Goal: Information Seeking & Learning: Learn about a topic

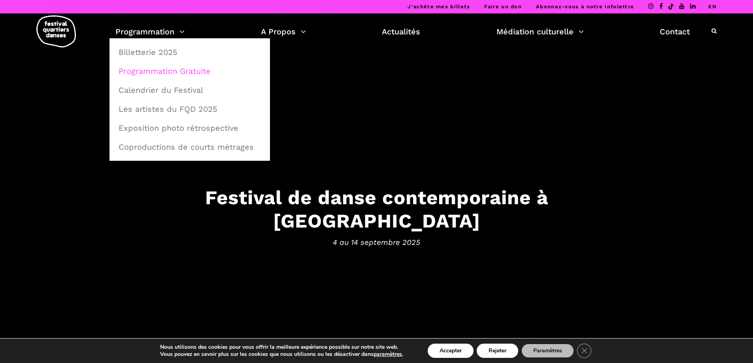
click at [145, 75] on link "Programmation Gratuite" at bounding box center [190, 71] width 152 height 18
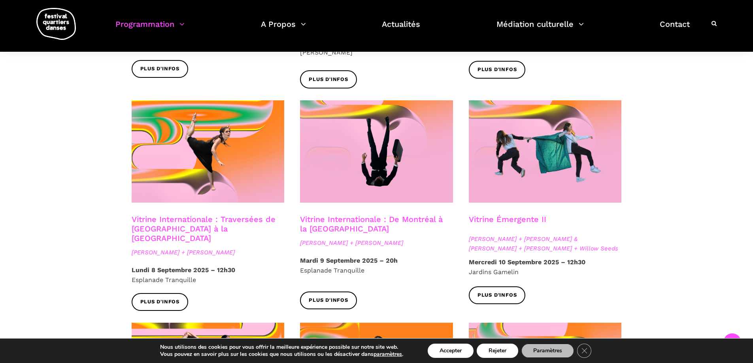
scroll to position [593, 0]
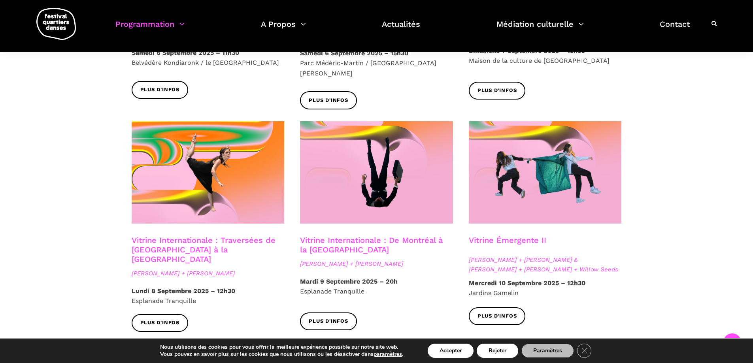
click at [333, 236] on link "Vitrine Internationale : De Montréal à la [GEOGRAPHIC_DATA]" at bounding box center [371, 245] width 143 height 19
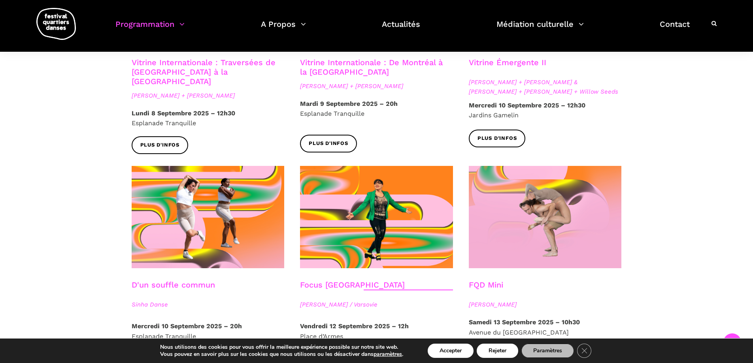
scroll to position [791, 0]
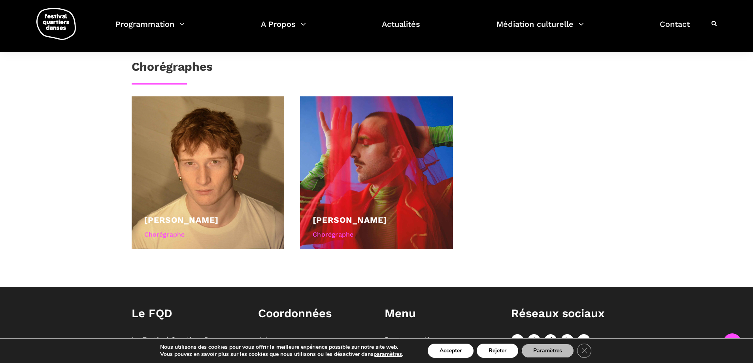
scroll to position [356, 0]
